Goal: Find specific page/section: Find specific page/section

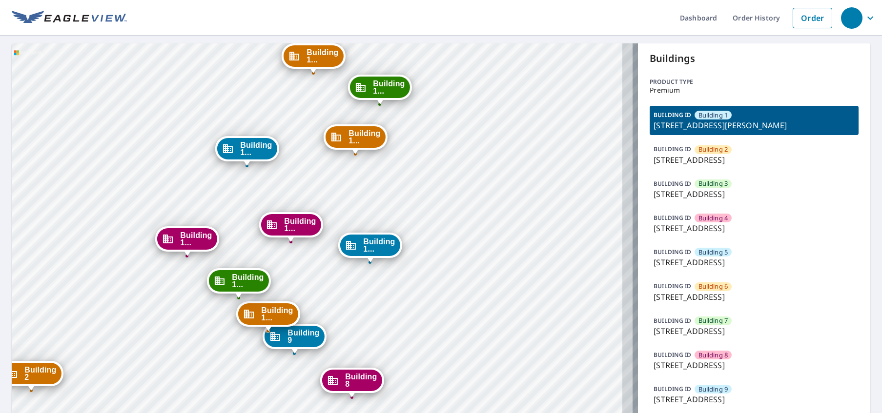
drag, startPoint x: 317, startPoint y: 324, endPoint x: 301, endPoint y: 212, distance: 112.9
click at [301, 212] on div "Building 2 [STREET_ADDRESS][GEOGRAPHIC_DATA] 3 [STREET_ADDRESS][GEOGRAPHIC_DATA…" at bounding box center [325, 384] width 626 height 683
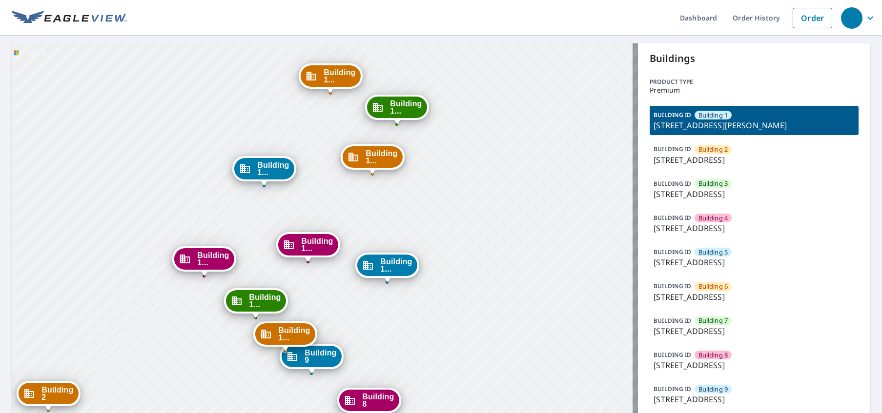
drag, startPoint x: 323, startPoint y: 164, endPoint x: 342, endPoint y: 221, distance: 59.6
click at [342, 221] on div "Building 2 [STREET_ADDRESS][GEOGRAPHIC_DATA] 3 [STREET_ADDRESS][GEOGRAPHIC_DATA…" at bounding box center [325, 384] width 626 height 683
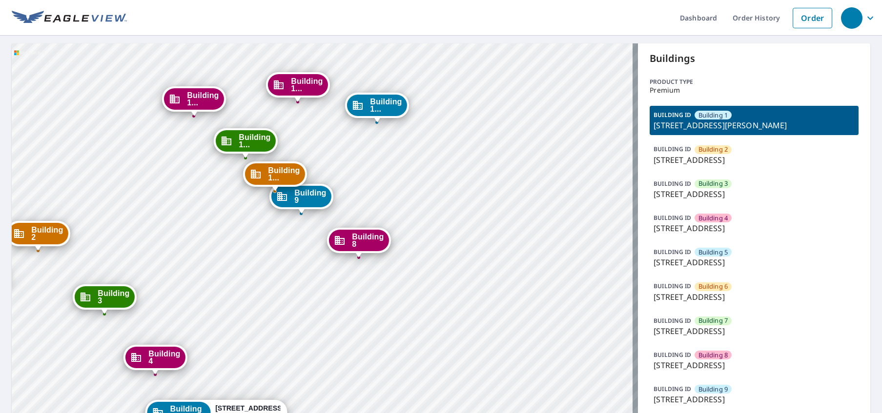
drag, startPoint x: 342, startPoint y: 313, endPoint x: 332, endPoint y: 153, distance: 160.4
click at [332, 153] on div "Building 2 [STREET_ADDRESS][GEOGRAPHIC_DATA] 3 [STREET_ADDRESS][GEOGRAPHIC_DATA…" at bounding box center [325, 384] width 626 height 683
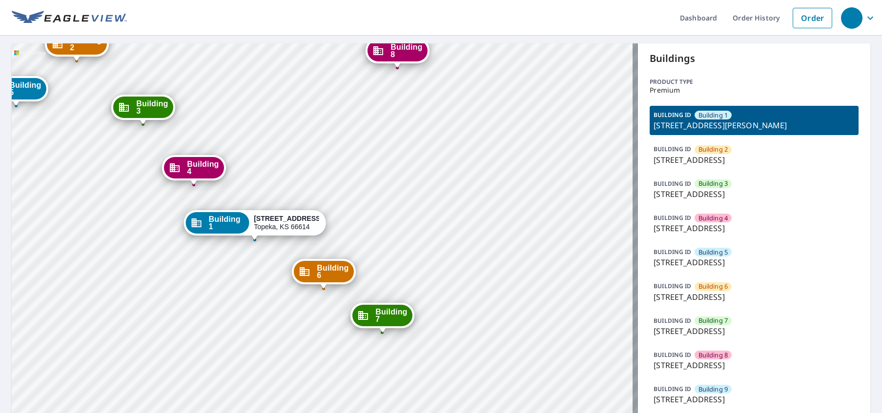
drag, startPoint x: 314, startPoint y: 158, endPoint x: 316, endPoint y: 150, distance: 8.0
click at [316, 150] on div "Building 2 [STREET_ADDRESS][GEOGRAPHIC_DATA] 3 [STREET_ADDRESS][GEOGRAPHIC_DATA…" at bounding box center [325, 384] width 626 height 683
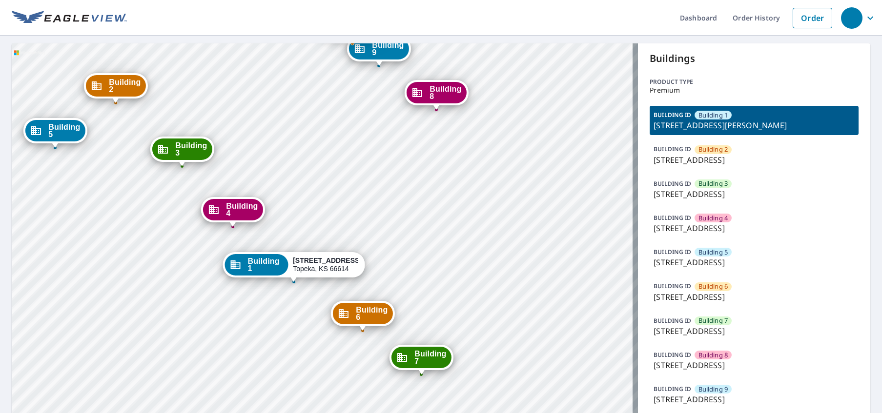
drag, startPoint x: 270, startPoint y: 220, endPoint x: 309, endPoint y: 262, distance: 57.3
click at [309, 262] on strong "[STREET_ADDRESS]" at bounding box center [327, 261] width 69 height 8
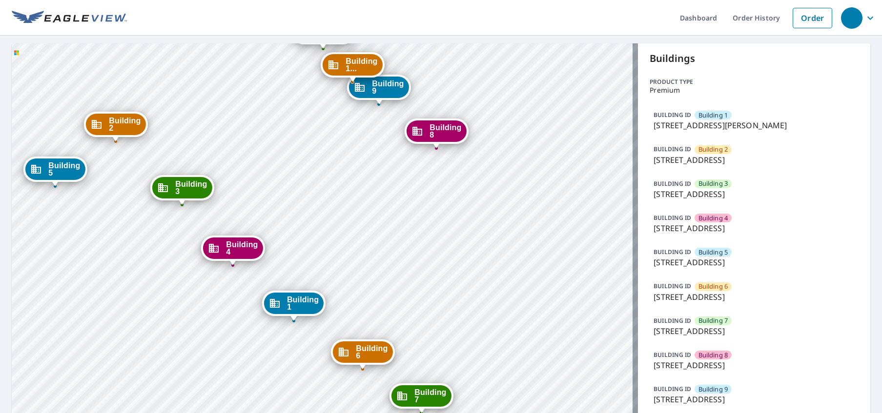
click at [228, 275] on div "Building 2 [STREET_ADDRESS][GEOGRAPHIC_DATA] 3 [STREET_ADDRESS][GEOGRAPHIC_DATA…" at bounding box center [325, 384] width 626 height 683
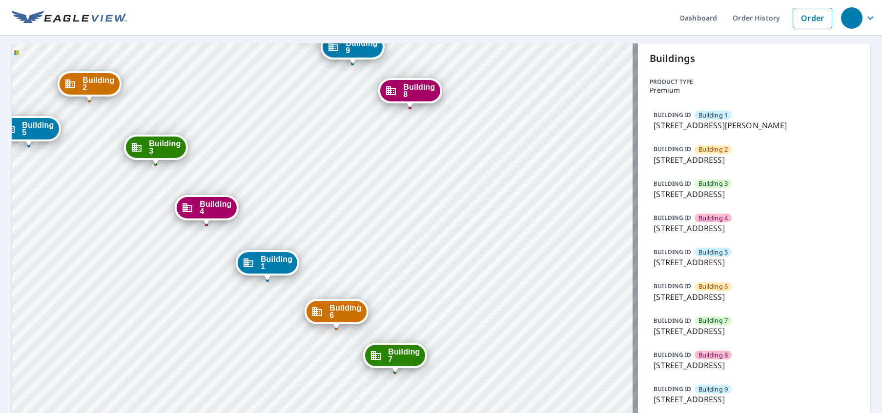
drag, startPoint x: 222, startPoint y: 308, endPoint x: 196, endPoint y: 268, distance: 48.3
click at [196, 268] on div "Building 2 [STREET_ADDRESS][GEOGRAPHIC_DATA] 3 [STREET_ADDRESS][GEOGRAPHIC_DATA…" at bounding box center [325, 384] width 626 height 683
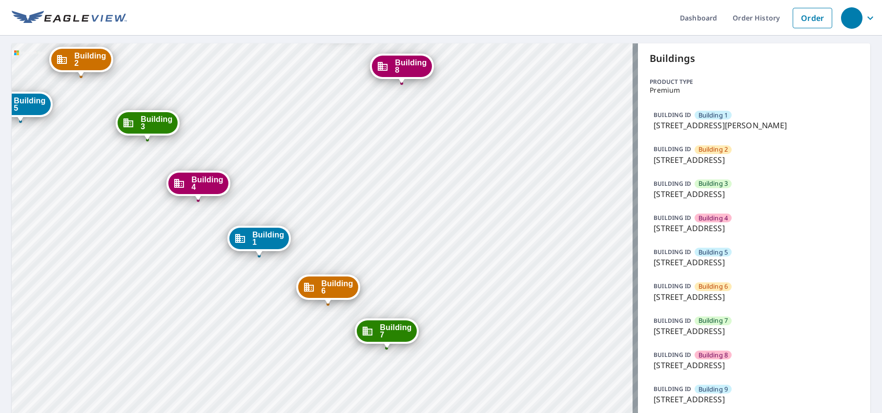
drag, startPoint x: 194, startPoint y: 262, endPoint x: 186, endPoint y: 238, distance: 25.8
click at [186, 238] on div "Building 2 [STREET_ADDRESS][GEOGRAPHIC_DATA] 3 [STREET_ADDRESS][GEOGRAPHIC_DATA…" at bounding box center [325, 384] width 626 height 683
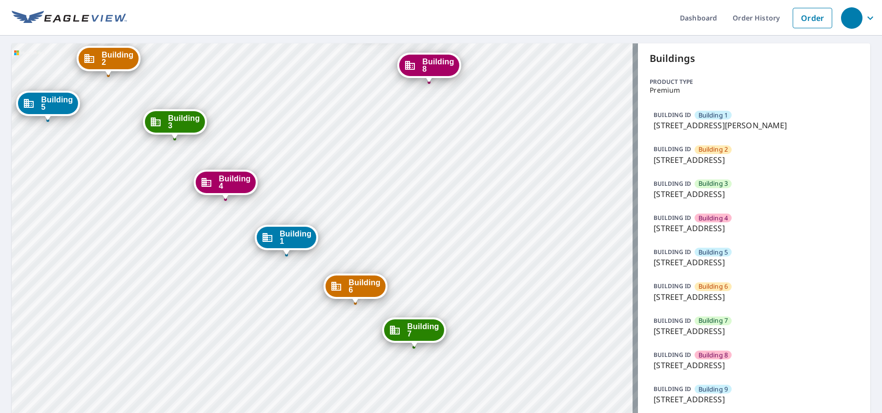
drag, startPoint x: 442, startPoint y: 175, endPoint x: 474, endPoint y: 181, distance: 32.8
click at [474, 181] on div "Building 2 [STREET_ADDRESS][GEOGRAPHIC_DATA] 3 [STREET_ADDRESS][GEOGRAPHIC_DATA…" at bounding box center [325, 384] width 626 height 683
click at [289, 198] on div "Building 2 [STREET_ADDRESS][GEOGRAPHIC_DATA] 3 [STREET_ADDRESS][GEOGRAPHIC_DATA…" at bounding box center [325, 384] width 626 height 683
